Goal: Information Seeking & Learning: Check status

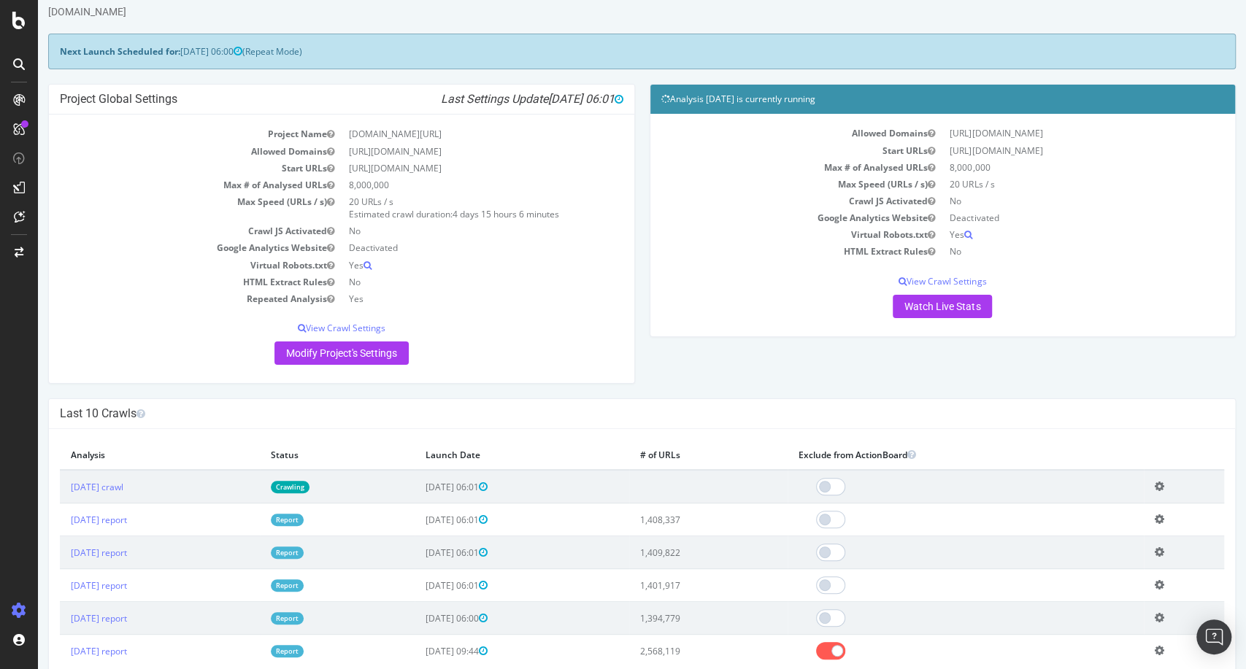
scroll to position [81, 0]
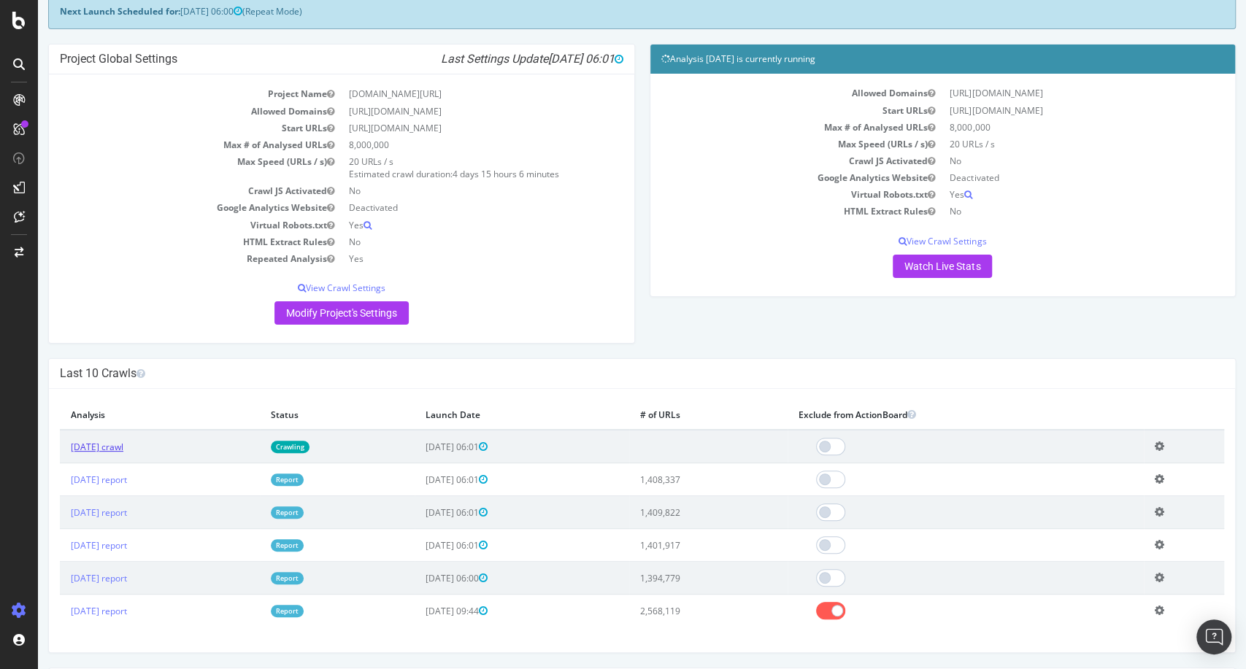
click at [123, 447] on link "[DATE] crawl" at bounding box center [97, 447] width 53 height 12
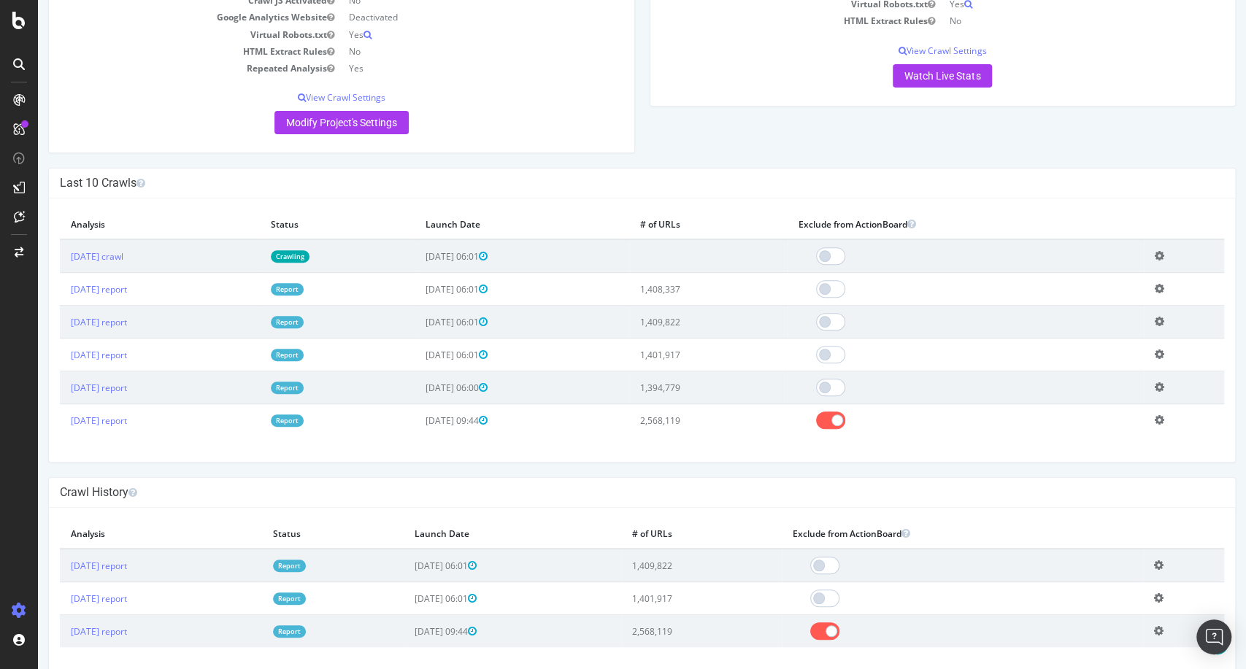
scroll to position [290, 0]
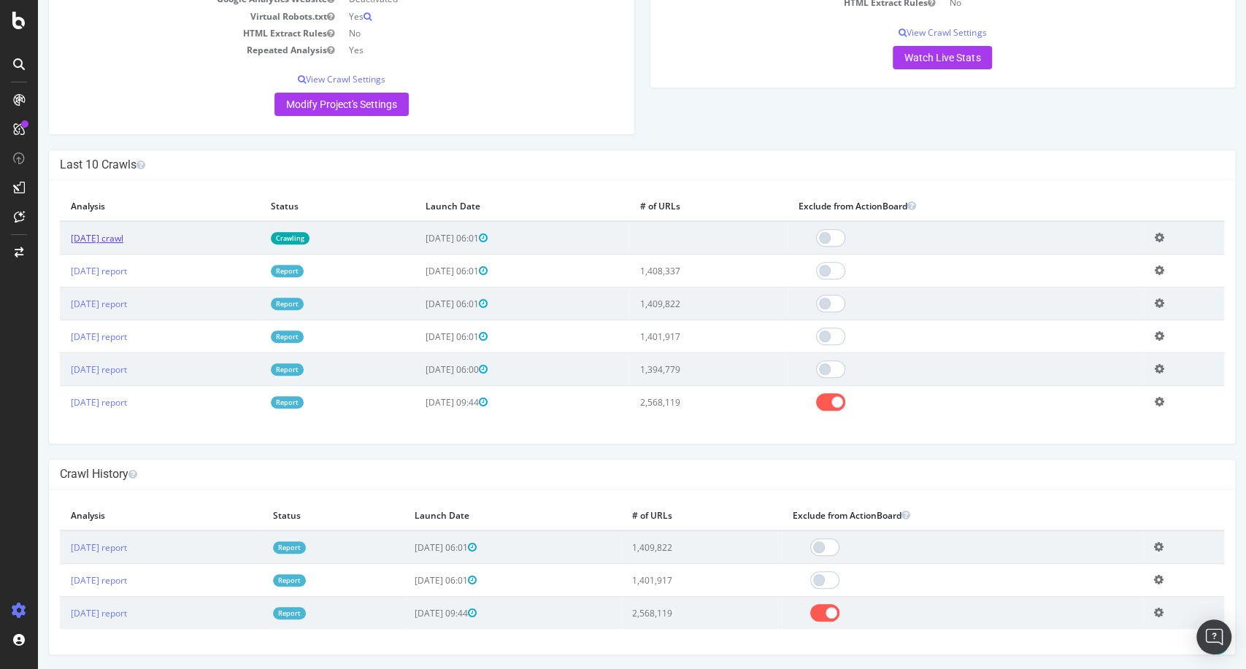
click at [123, 240] on link "[DATE] crawl" at bounding box center [97, 238] width 53 height 12
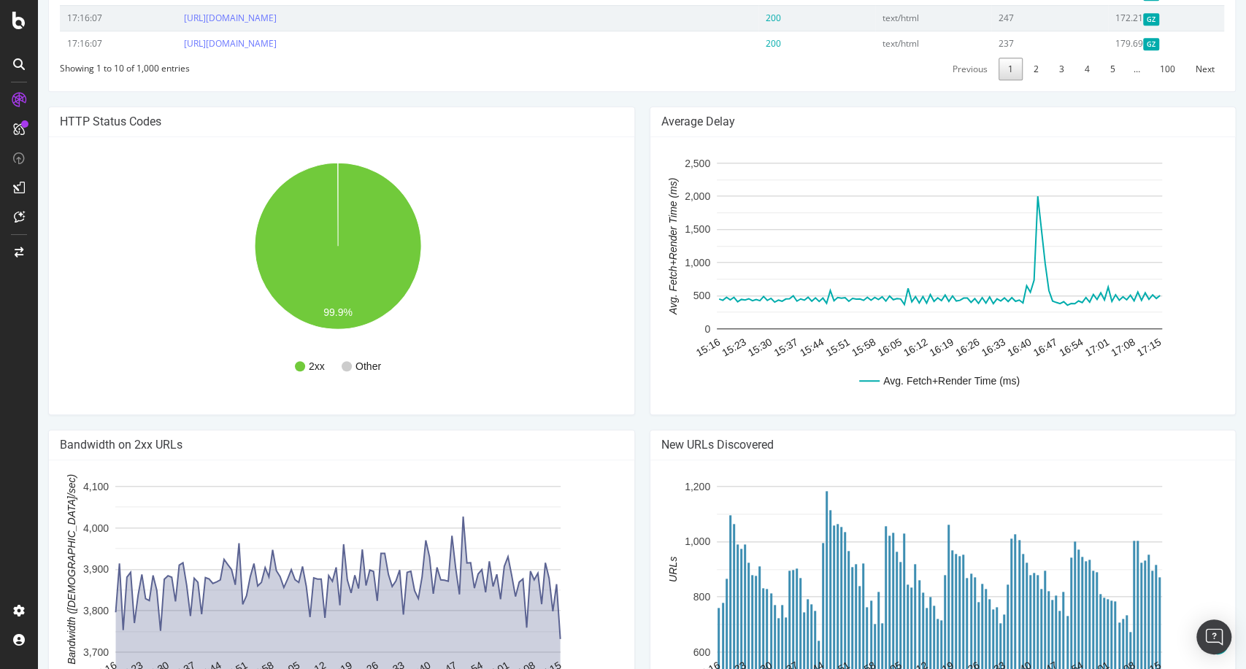
scroll to position [502, 0]
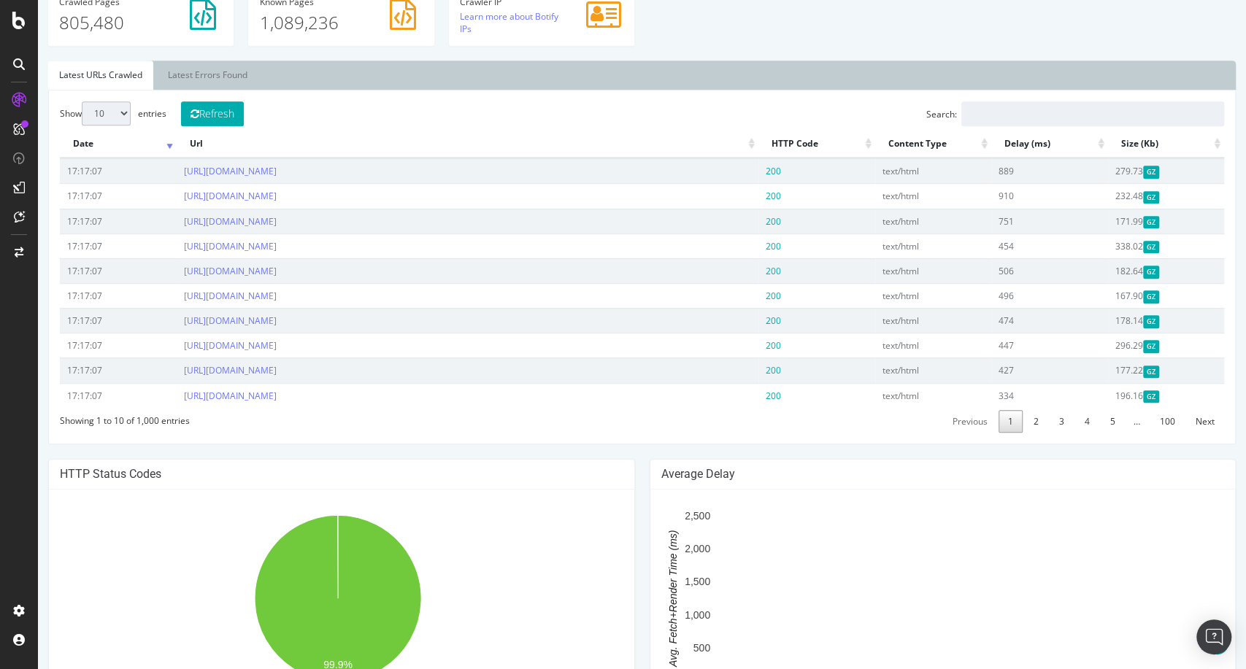
scroll to position [486, 0]
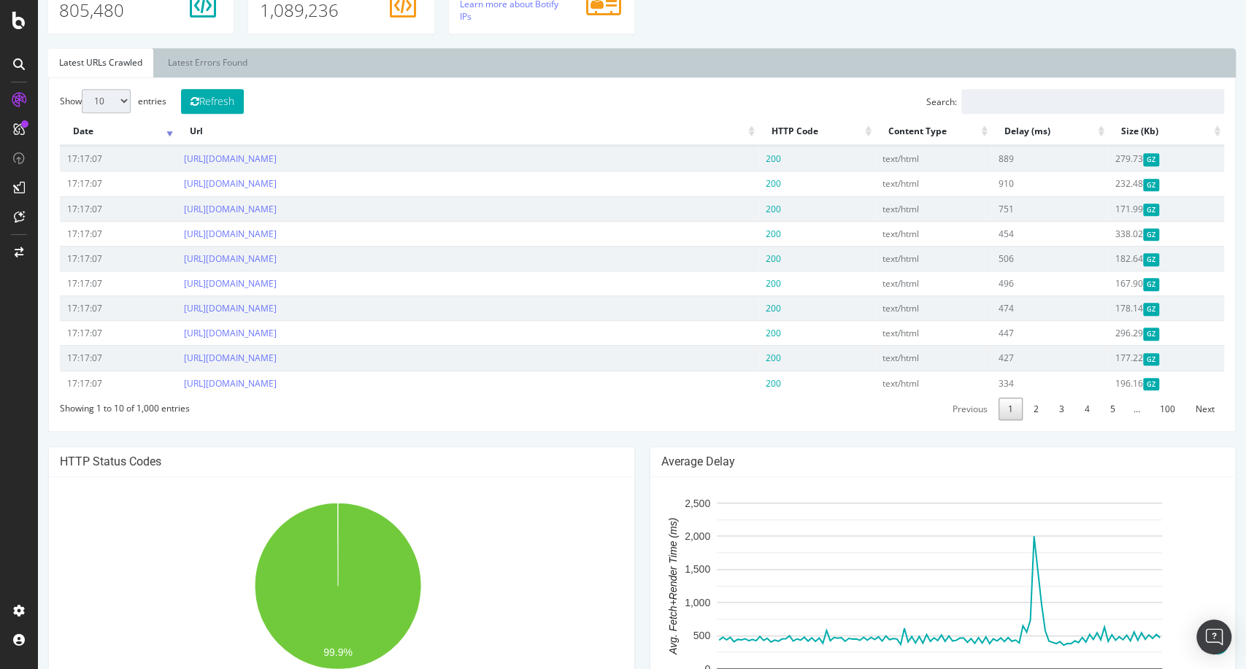
click at [128, 101] on select "10 25 50 100" at bounding box center [106, 101] width 49 height 24
select select "100"
click at [82, 89] on select "10 25 50 100" at bounding box center [106, 101] width 49 height 24
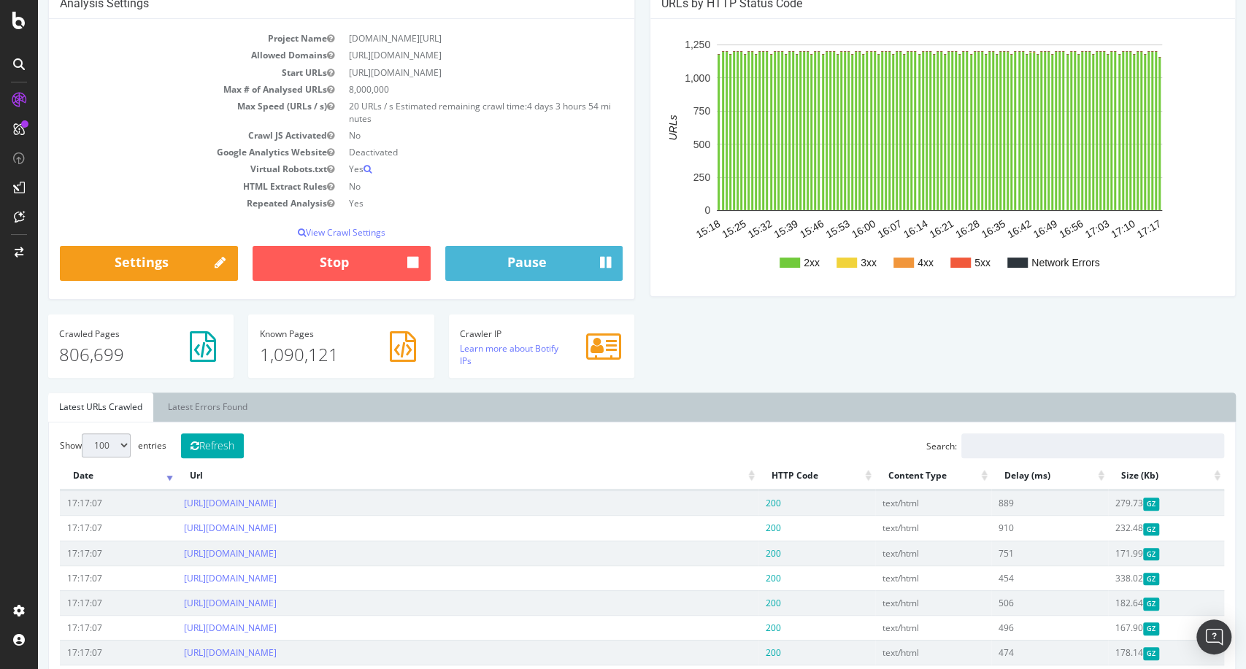
scroll to position [0, 0]
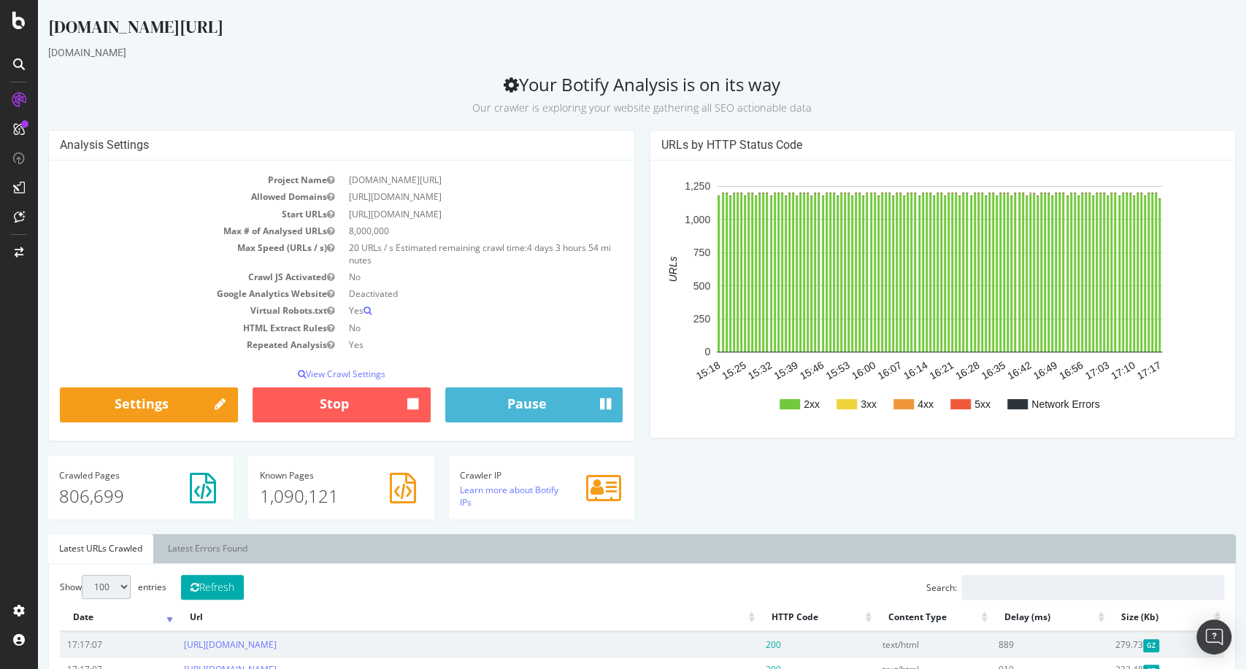
click at [633, 247] on div "Analysis Settings Project Name leboncoin.fr/ck Allowed Domains https://www.lebo…" at bounding box center [341, 292] width 601 height 325
click at [382, 371] on p "View Crawl Settings" at bounding box center [341, 374] width 563 height 12
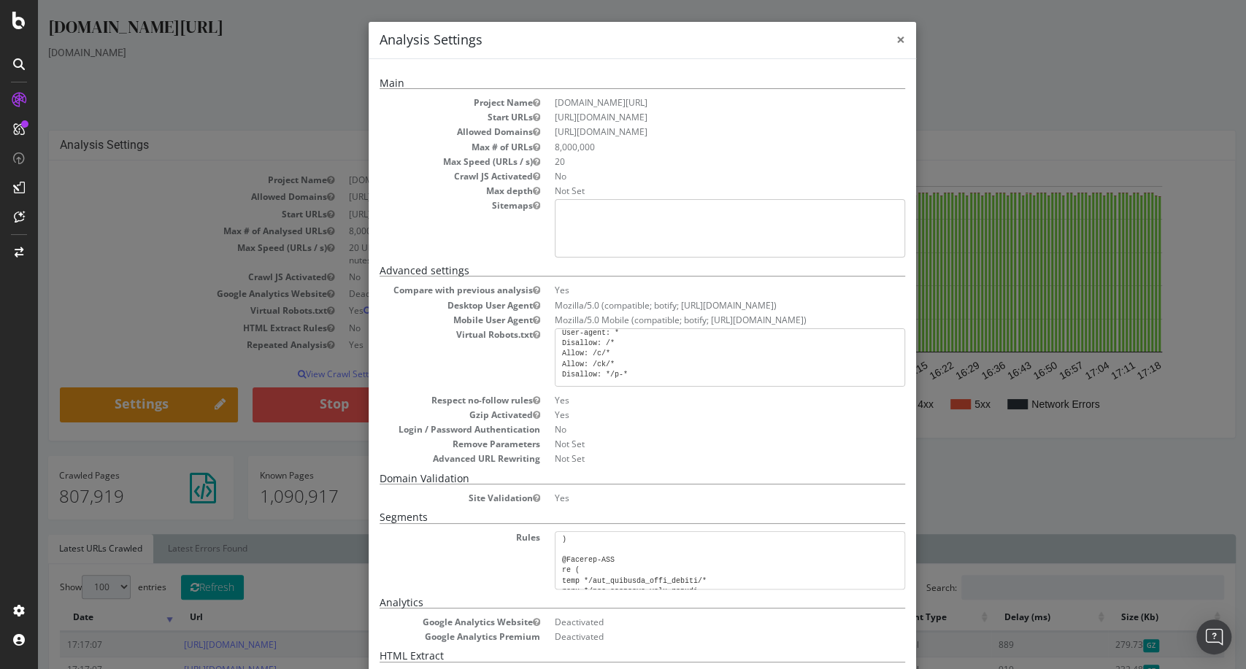
click at [896, 45] on span "×" at bounding box center [900, 39] width 9 height 20
